Goal: Find specific page/section: Find specific page/section

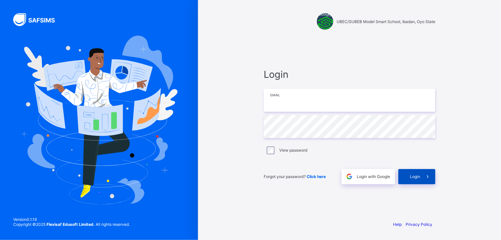
type input "**********"
click at [416, 177] on span "Login" at bounding box center [415, 176] width 10 height 5
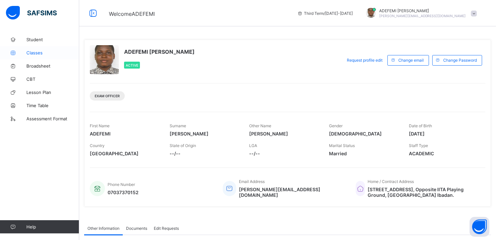
click at [35, 52] on span "Classes" at bounding box center [52, 52] width 53 height 5
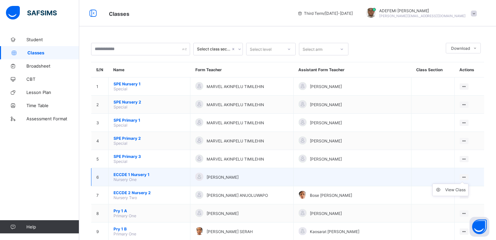
click at [467, 184] on ul "View Class" at bounding box center [450, 190] width 36 height 13
click at [460, 191] on div "View Class" at bounding box center [455, 190] width 20 height 7
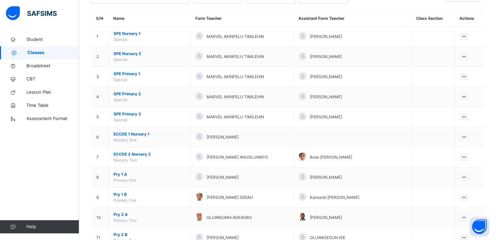
scroll to position [66, 0]
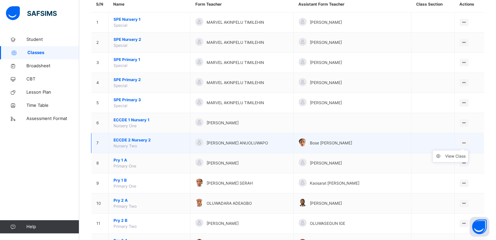
click at [467, 142] on icon at bounding box center [464, 142] width 6 height 5
click at [453, 156] on div "View Class" at bounding box center [455, 156] width 20 height 7
